Goal: Information Seeking & Learning: Learn about a topic

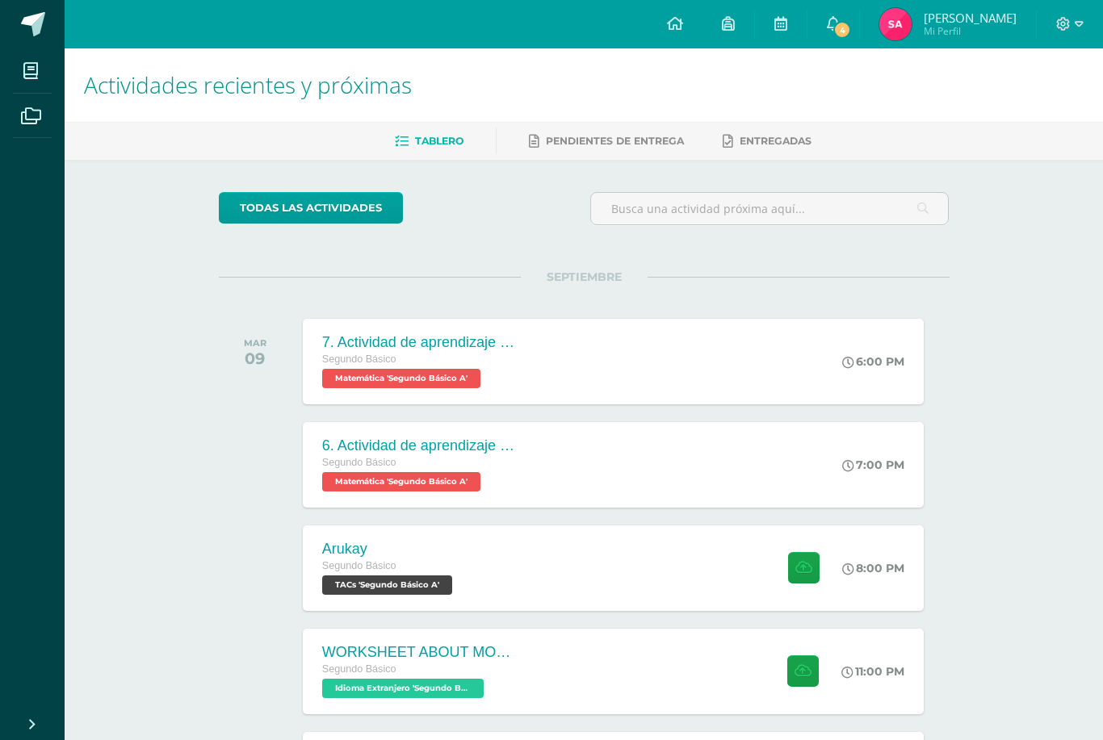
click at [648, 684] on div "WORKSHEET ABOUT MODAL VERBS Segundo Básico Idioma Extranjero 'Segundo Básico A'…" at bounding box center [613, 672] width 621 height 86
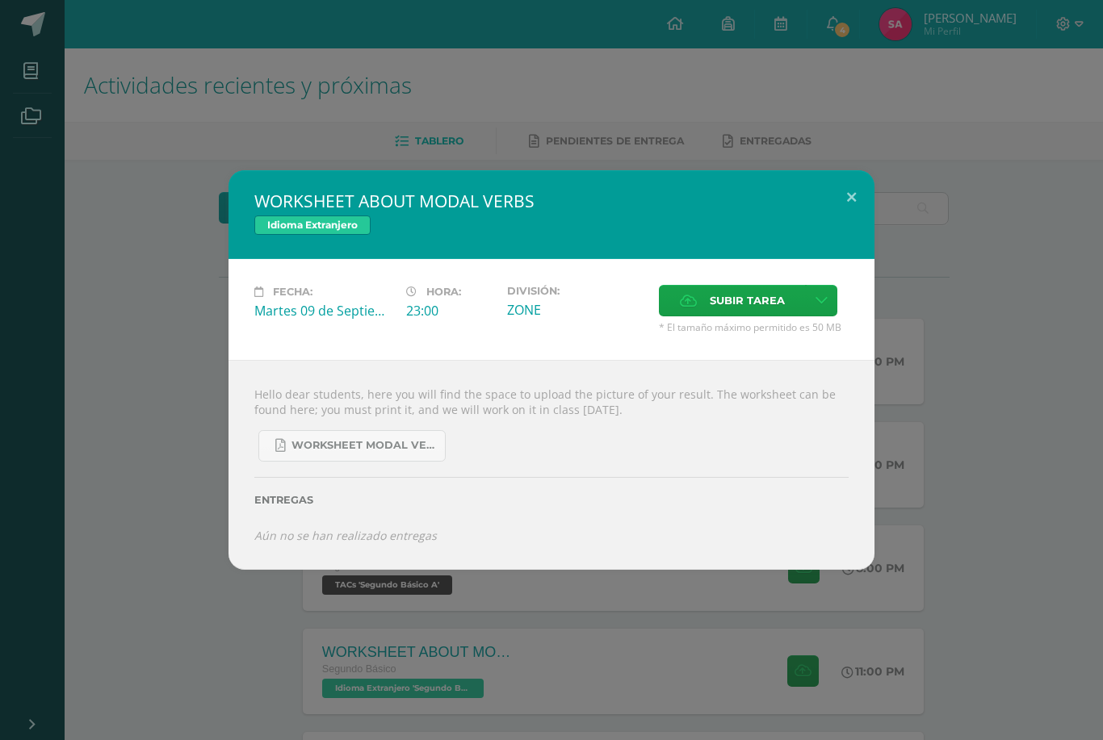
click at [887, 199] on div "WORKSHEET ABOUT MODAL VERBS Idioma Extranjero Fecha: Martes 09 de Septiembre Ho…" at bounding box center [551, 370] width 1090 height 400
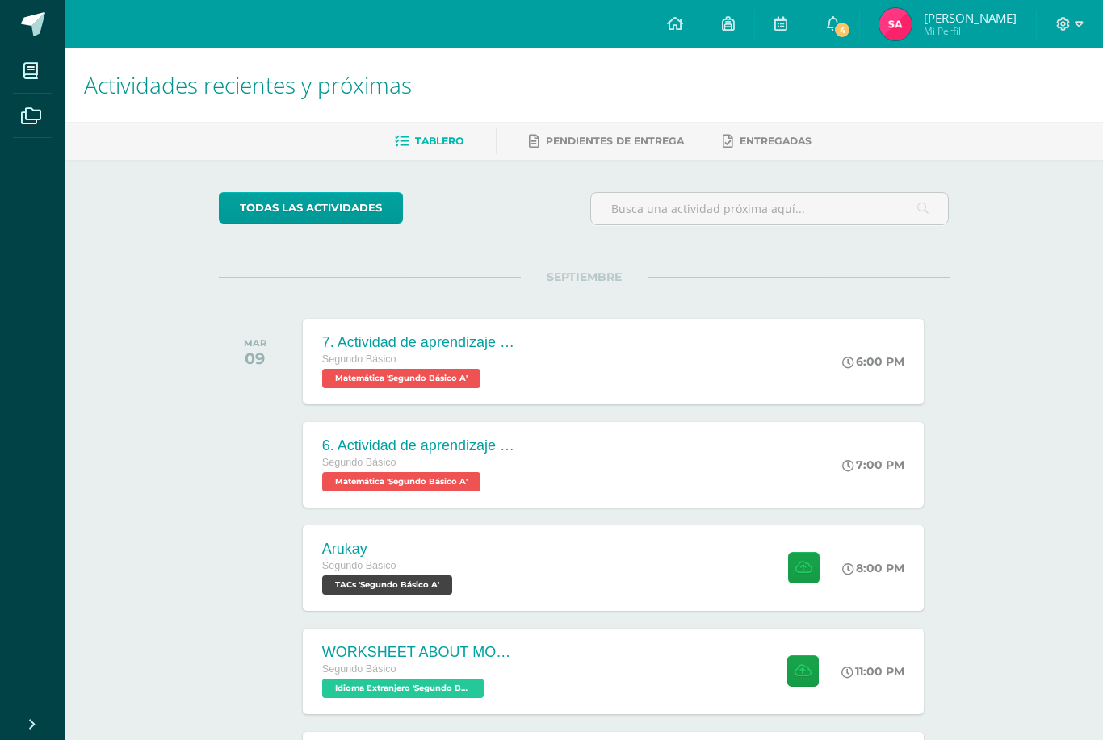
click at [535, 580] on div "Arukay Segundo Básico TACs 'Segundo Básico A' 8:00 PM [GEOGRAPHIC_DATA] TACs" at bounding box center [613, 569] width 621 height 86
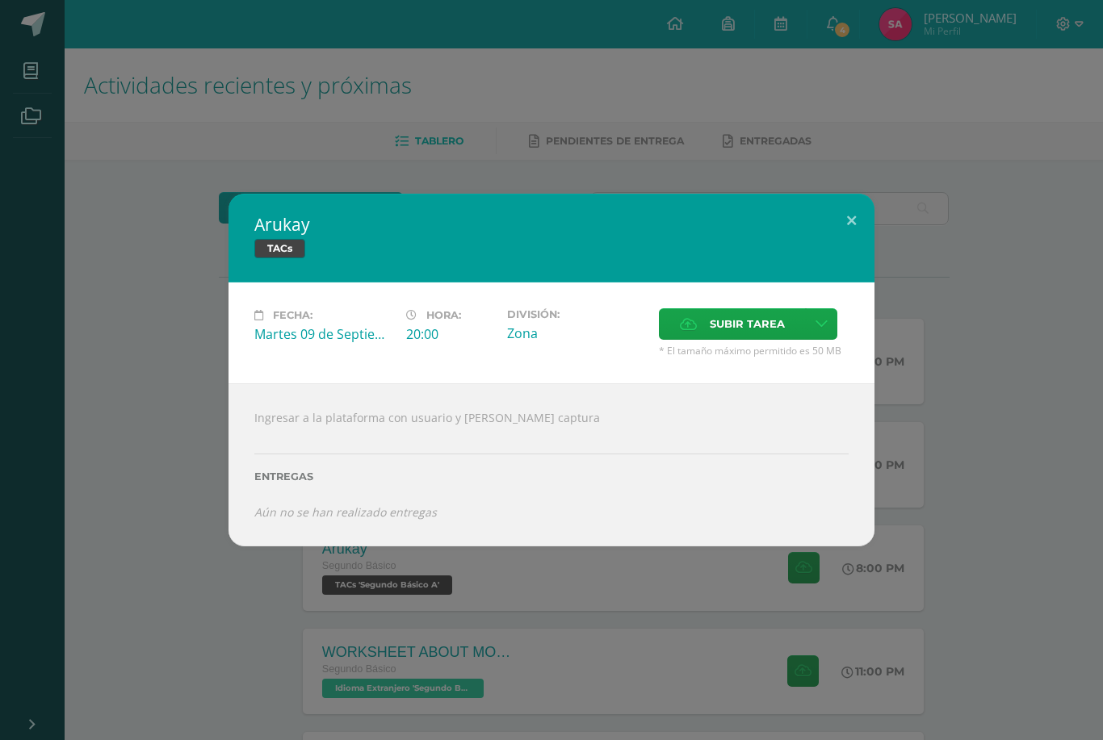
click at [849, 228] on button at bounding box center [851, 221] width 46 height 55
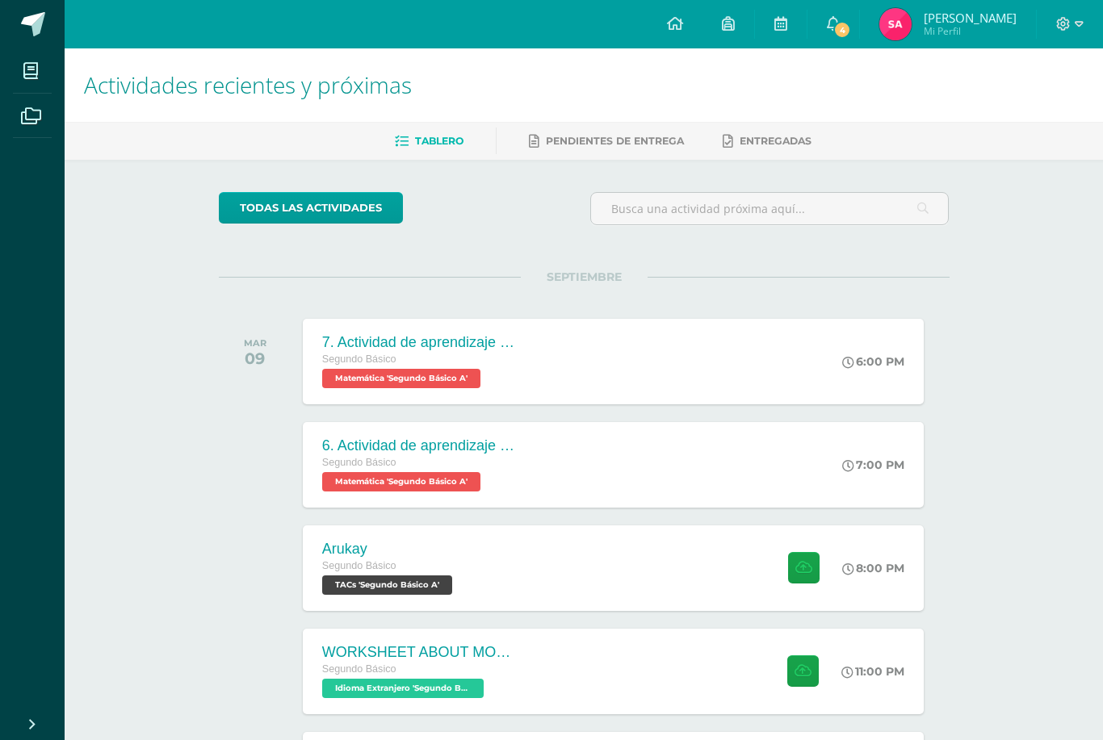
click at [831, 22] on icon at bounding box center [833, 23] width 13 height 15
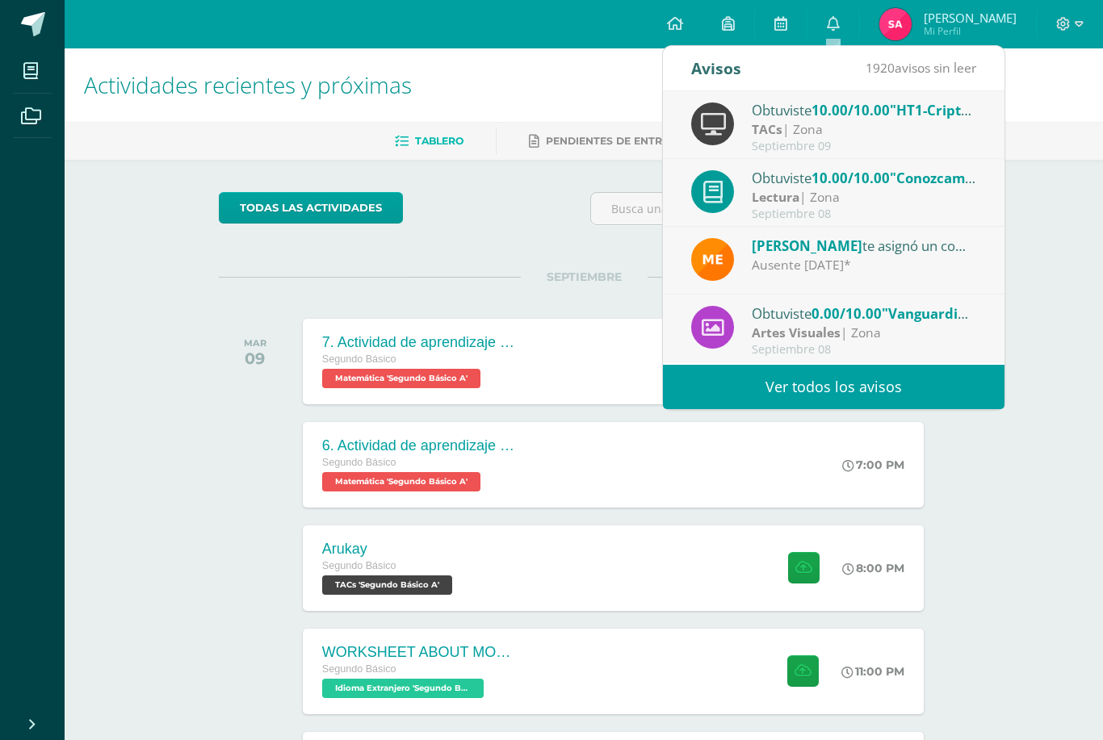
click at [947, 131] on div "TACs | Zona" at bounding box center [864, 129] width 224 height 19
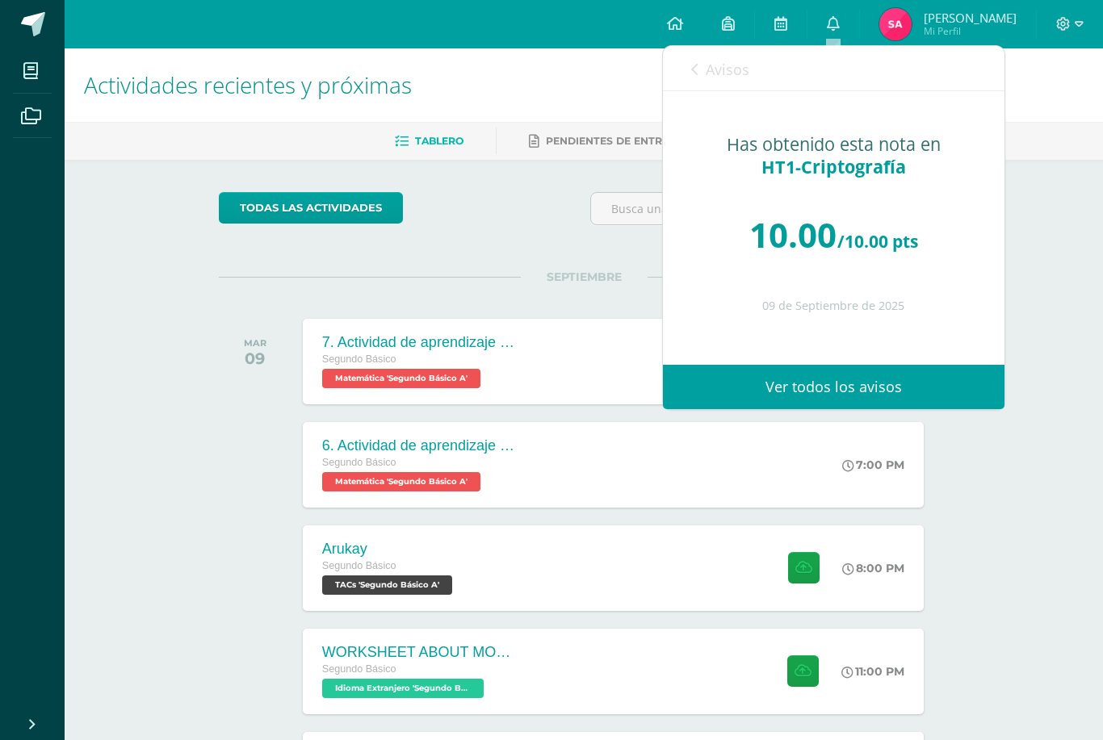
click at [705, 53] on link "Avisos" at bounding box center [720, 69] width 58 height 46
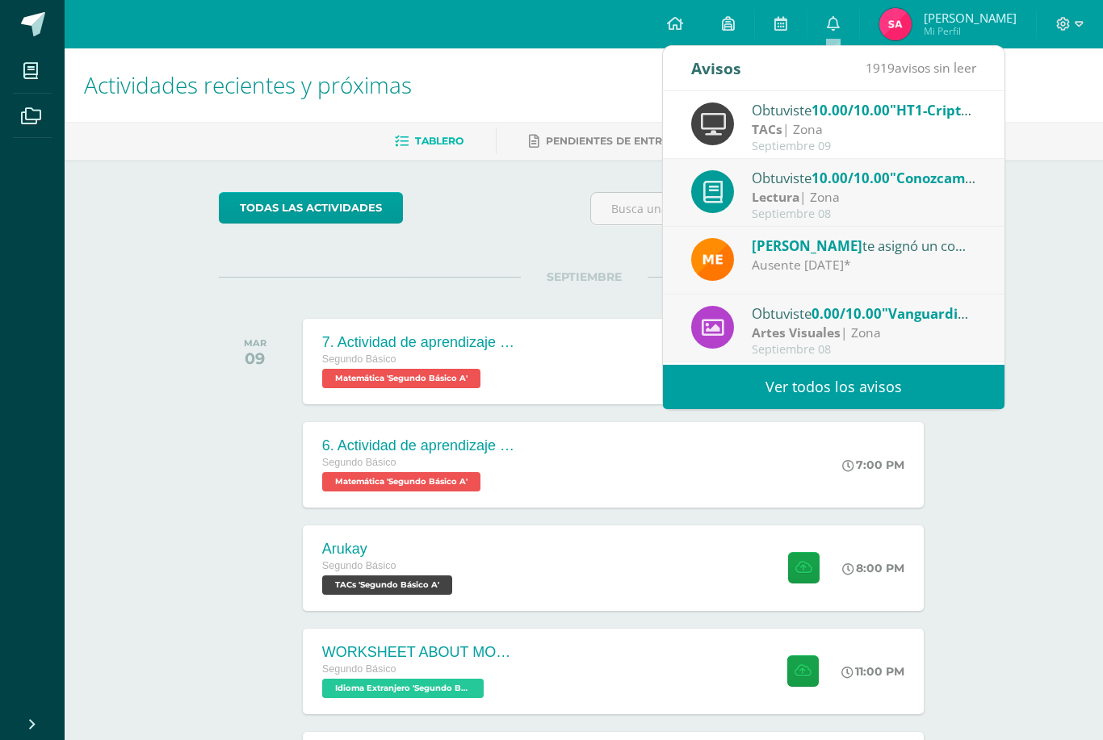
click at [890, 185] on span "10.00/10.00" at bounding box center [850, 178] width 78 height 19
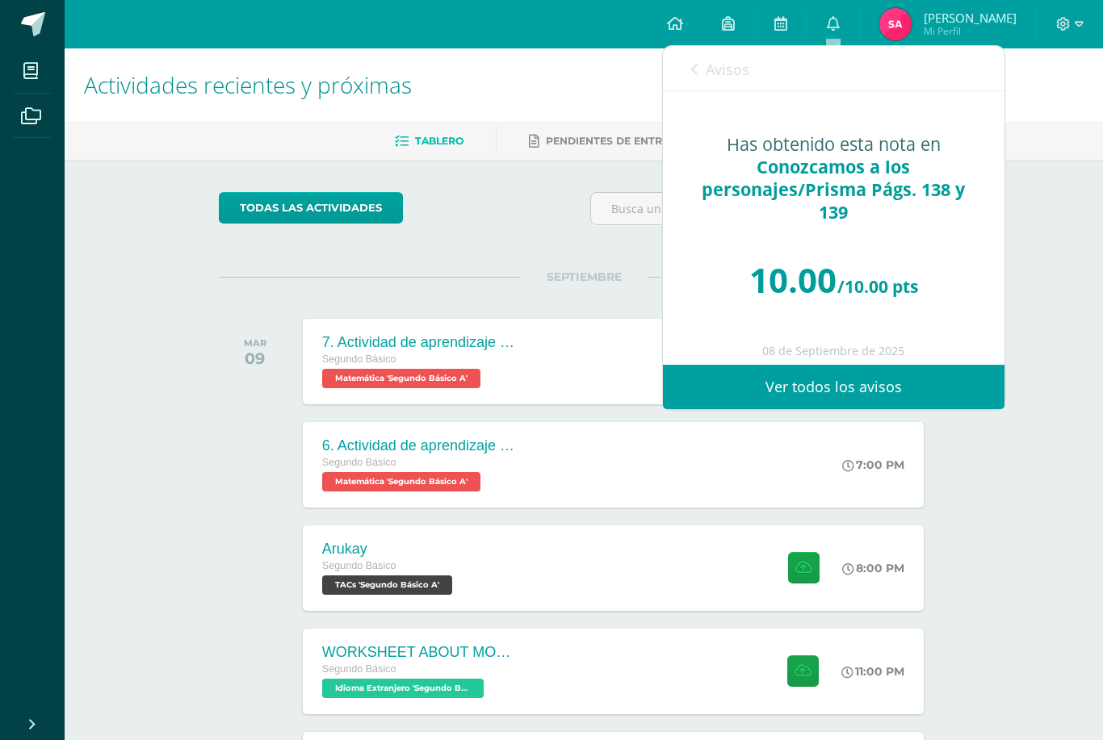
scroll to position [1, 0]
click at [735, 70] on span "Avisos" at bounding box center [728, 69] width 44 height 19
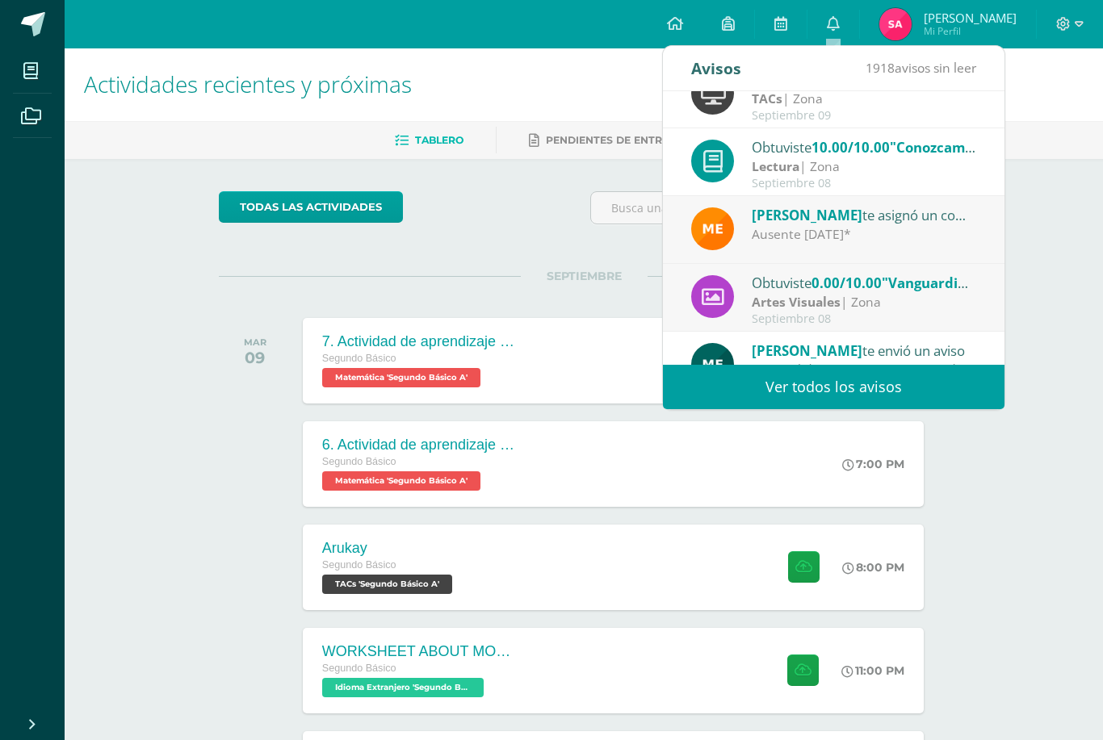
scroll to position [29, 0]
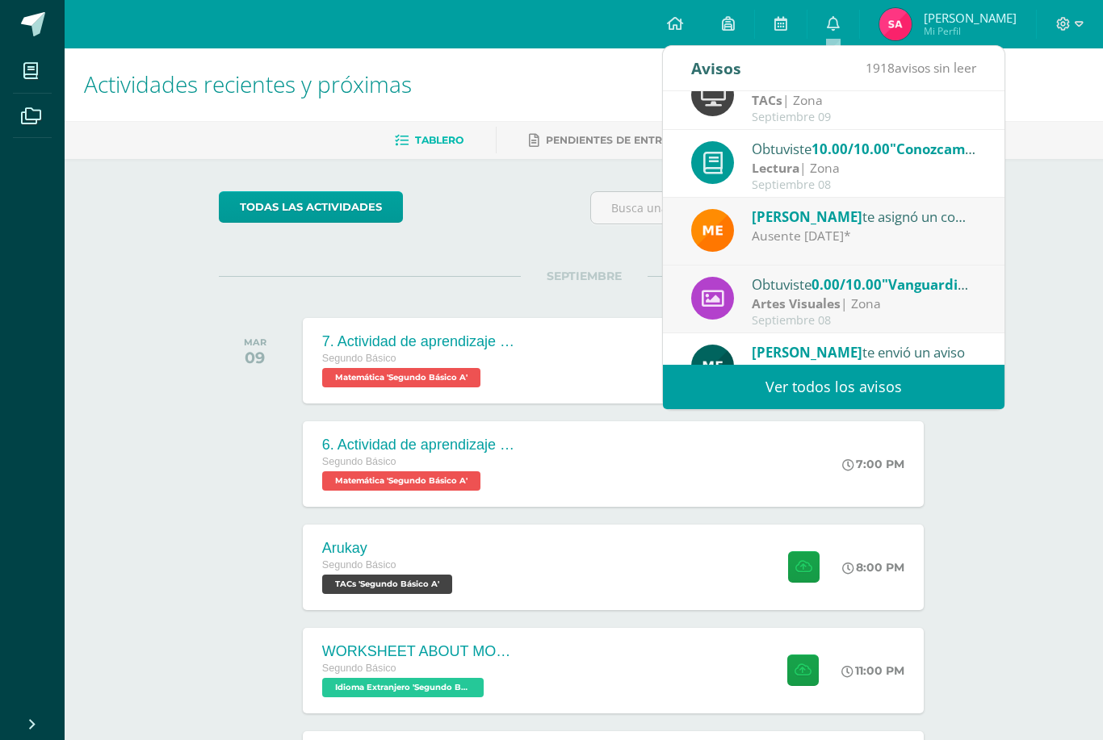
click at [952, 296] on div "Artes Visuales | Zona" at bounding box center [864, 304] width 224 height 19
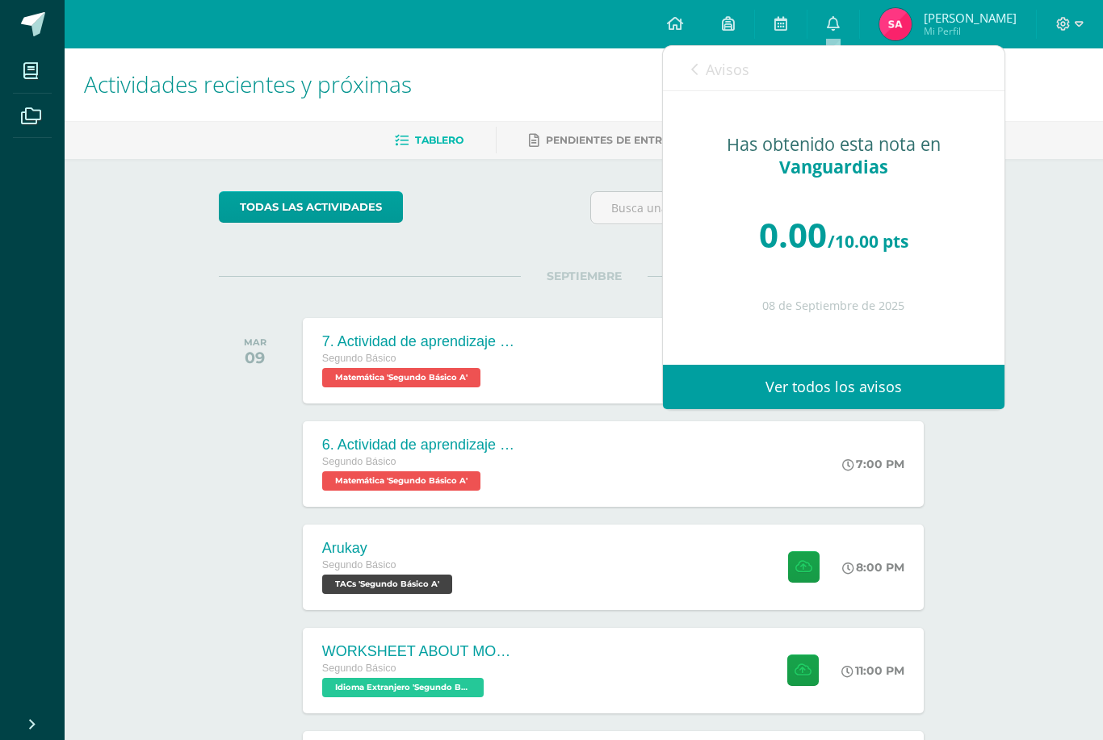
click at [732, 53] on link "Avisos" at bounding box center [720, 69] width 58 height 46
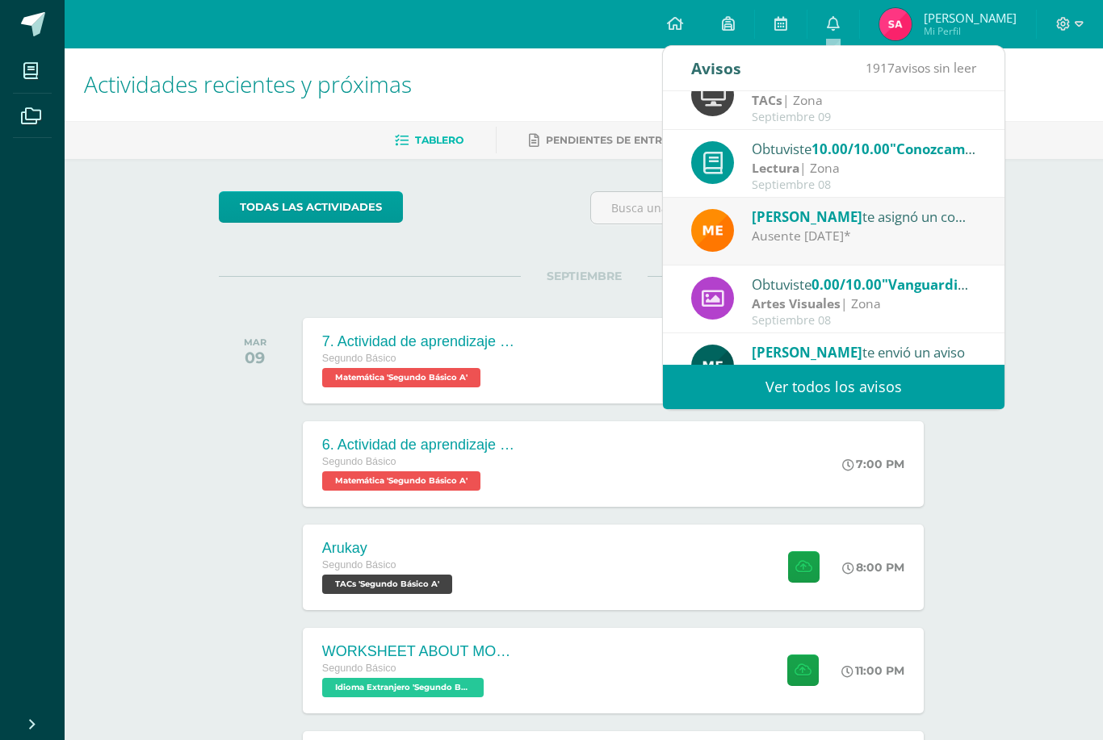
click at [848, 17] on link "0" at bounding box center [833, 24] width 52 height 48
click at [827, 12] on link "0" at bounding box center [833, 24] width 52 height 48
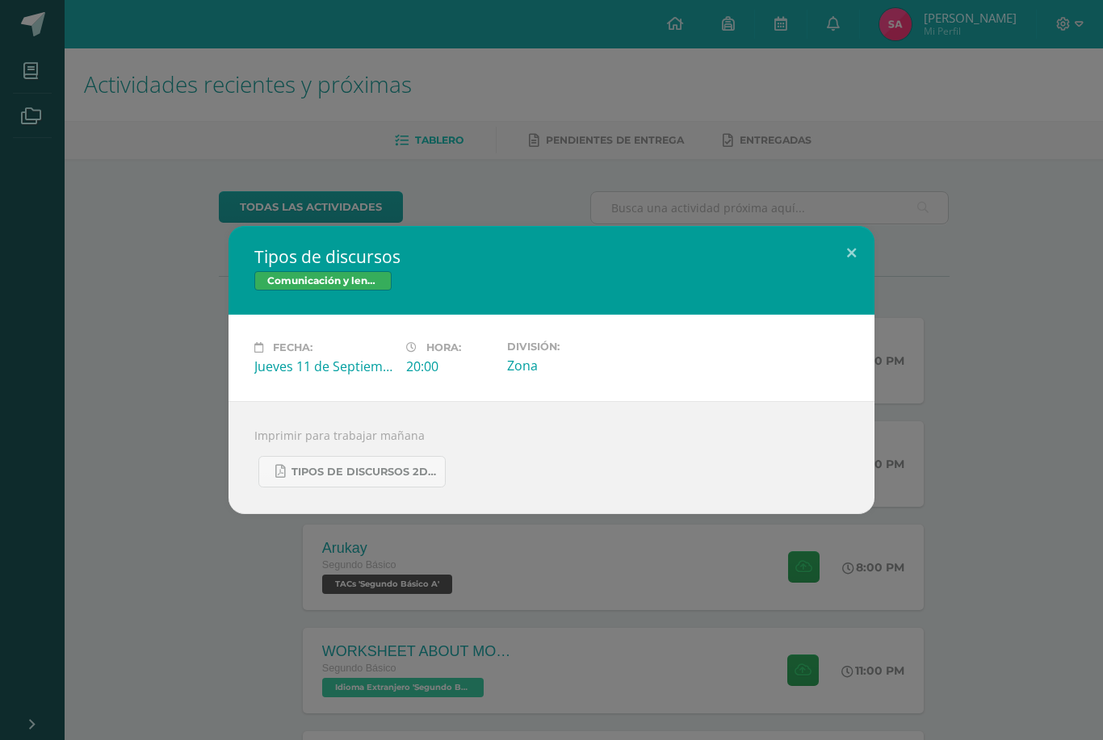
click at [844, 269] on button at bounding box center [851, 253] width 46 height 55
